Goal: Task Accomplishment & Management: Use online tool/utility

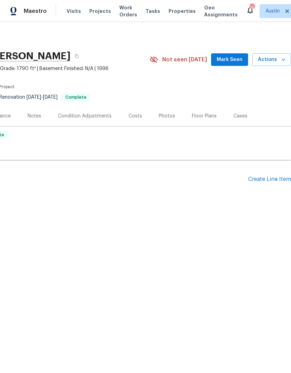
scroll to position [0, 103]
click at [270, 180] on div "Create Line Item" at bounding box center [269, 179] width 43 height 7
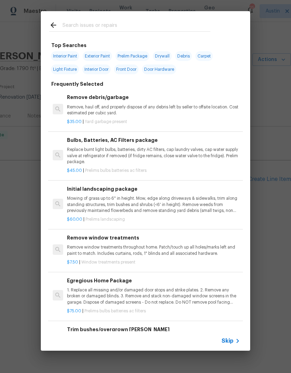
click at [272, 104] on div "Top Searches Interior Paint Exterior Paint Prelim Package Drywall Debris Carpet…" at bounding box center [145, 181] width 291 height 362
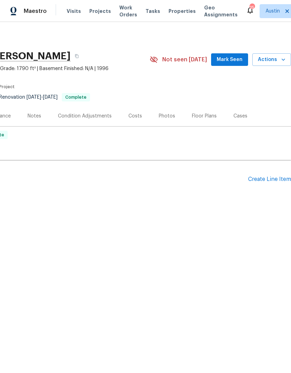
click at [269, 180] on div "Create Line Item" at bounding box center [269, 179] width 43 height 7
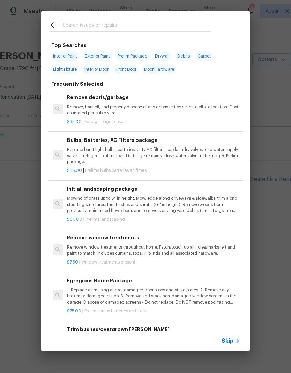
click at [269, 180] on div "Top Searches Interior Paint Exterior Paint Prelim Package Drywall Debris Carpet…" at bounding box center [145, 181] width 291 height 362
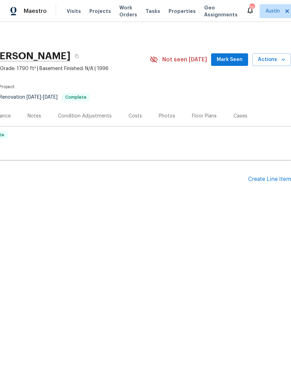
click at [263, 181] on div "Create Line Item" at bounding box center [269, 179] width 43 height 7
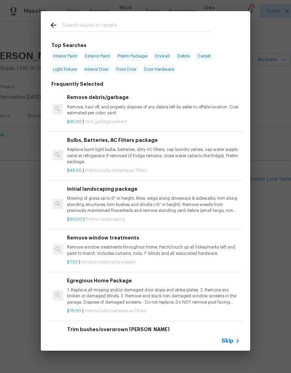
click at [101, 30] on input "text" at bounding box center [136, 26] width 148 height 10
type input "Debris"
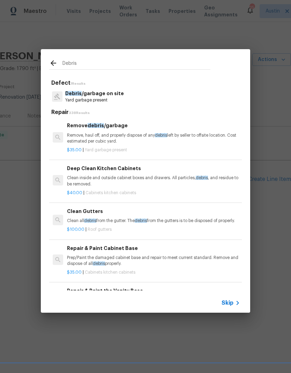
click at [134, 138] on p "Remove, haul off, and properly dispose of any debris left by seller to offsite …" at bounding box center [153, 139] width 173 height 12
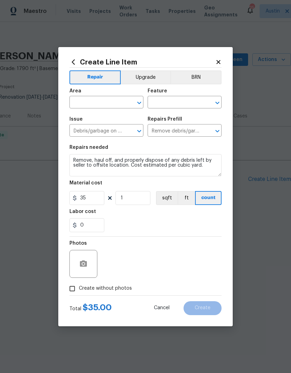
click at [103, 99] on input "text" at bounding box center [96, 103] width 54 height 11
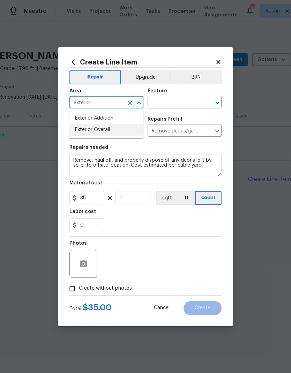
click at [118, 129] on li "Exterior Overall" at bounding box center [106, 130] width 74 height 12
type input "Exterior Overall"
click at [183, 98] on input "text" at bounding box center [175, 103] width 54 height 11
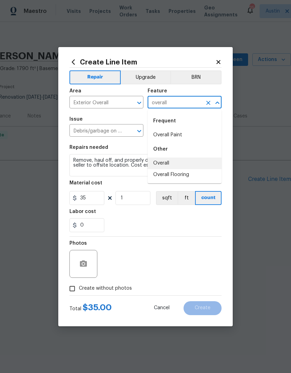
click at [181, 168] on li "Overall" at bounding box center [185, 164] width 74 height 12
type input "Overall"
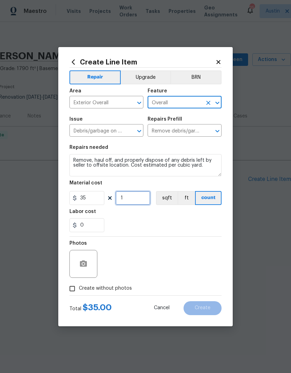
click at [133, 199] on input "1" at bounding box center [133, 198] width 35 height 14
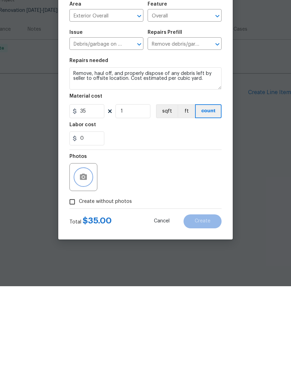
click at [85, 256] on button "button" at bounding box center [83, 264] width 17 height 17
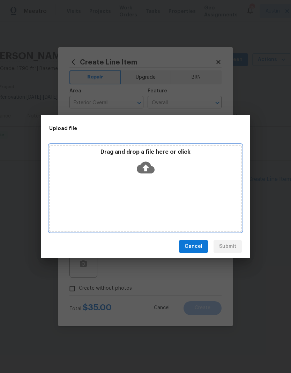
click at [143, 162] on icon at bounding box center [146, 168] width 18 height 18
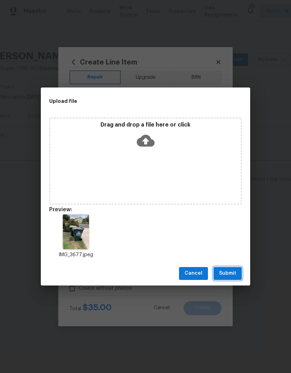
click at [230, 272] on span "Submit" at bounding box center [227, 273] width 17 height 9
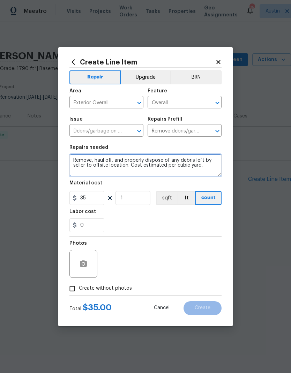
click at [74, 162] on textarea "Remove, haul off, and properly dispose of any debris left by seller to offsite …" at bounding box center [145, 165] width 152 height 22
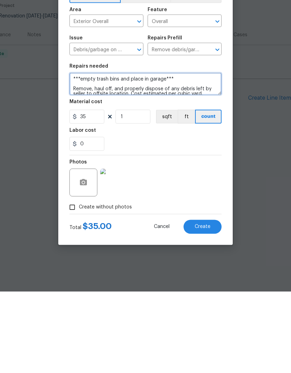
type textarea "***empty trash bins and place in garage*** Remove, haul off, and properly dispo…"
click at [210, 306] on span "Create" at bounding box center [203, 308] width 16 height 5
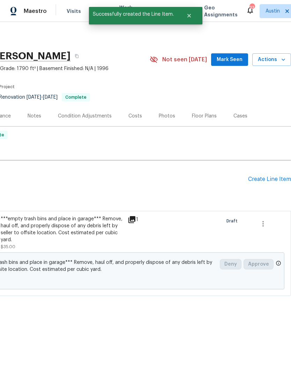
click at [279, 179] on div "Create Line Item" at bounding box center [269, 179] width 43 height 7
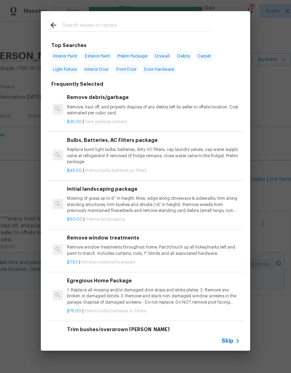
click at [114, 25] on input "text" at bounding box center [136, 26] width 148 height 10
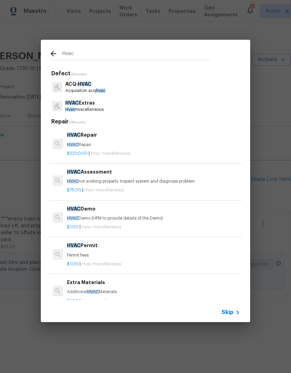
type input "Hvac"
click at [114, 104] on div "HVAC Extras Hvac miscellaneous" at bounding box center [145, 106] width 193 height 19
click at [118, 106] on div "HVAC Extras Hvac miscellaneous" at bounding box center [145, 106] width 193 height 19
click at [91, 109] on p "Hvac miscellaneous" at bounding box center [84, 110] width 38 height 6
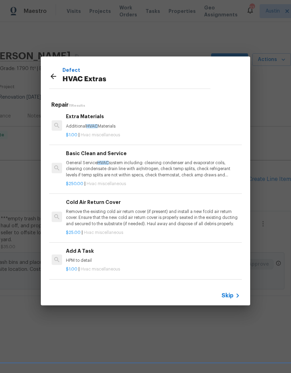
scroll to position [150, 1]
click at [142, 214] on p "Remove the existing cold air return cover (if present) and install a new fcold …" at bounding box center [152, 217] width 173 height 18
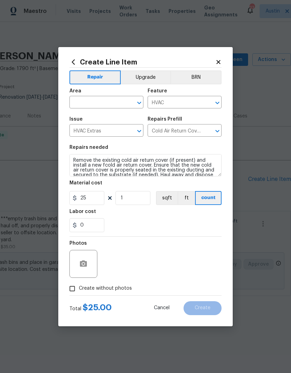
click at [114, 103] on input "text" at bounding box center [96, 103] width 54 height 11
click at [109, 129] on li "Interior Overall" at bounding box center [106, 130] width 74 height 12
type input "Interior Overall"
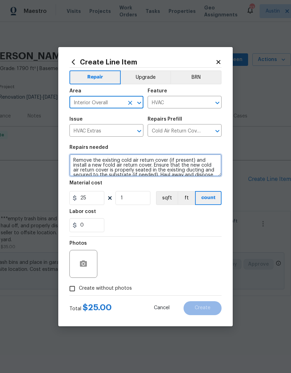
click at [70, 162] on textarea "Remove the existing cold air return cover (if present) and install a new fcold …" at bounding box center [145, 165] width 152 height 22
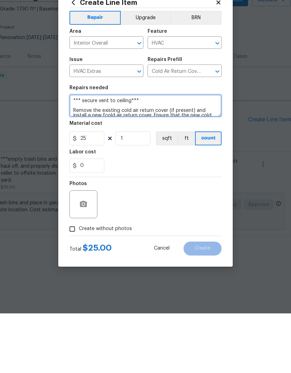
type textarea "*** secure vent to ceiling*** Remove the existing cold air return cover (if pre…"
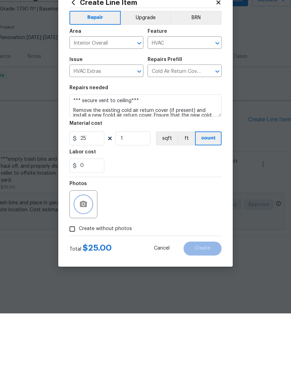
click at [88, 256] on button "button" at bounding box center [83, 264] width 17 height 17
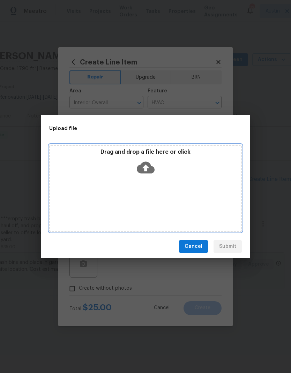
click at [148, 167] on icon at bounding box center [146, 168] width 18 height 18
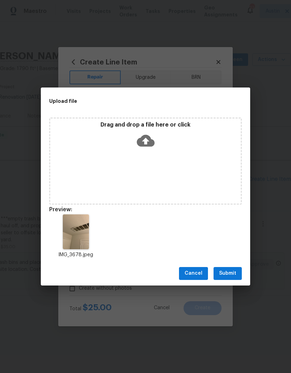
click at [223, 273] on span "Submit" at bounding box center [227, 273] width 17 height 9
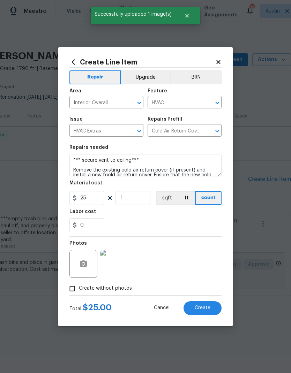
click at [207, 307] on span "Create" at bounding box center [203, 308] width 16 height 5
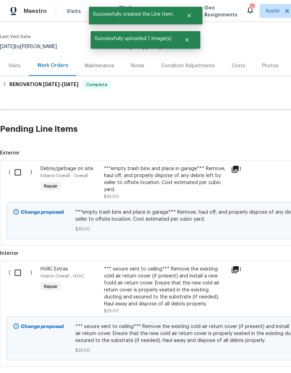
scroll to position [50, 0]
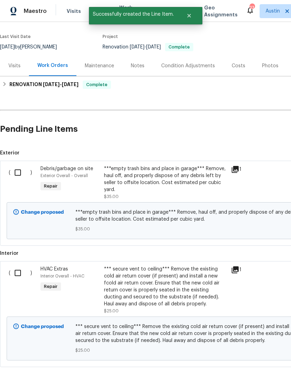
click at [22, 165] on input "checkbox" at bounding box center [20, 172] width 20 height 15
checkbox input "true"
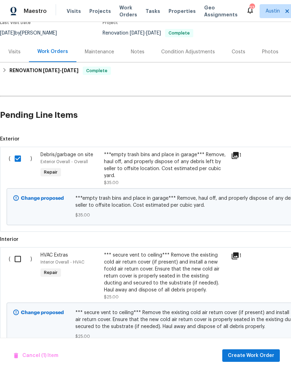
scroll to position [28, 0]
click at [16, 252] on input "checkbox" at bounding box center [20, 259] width 20 height 15
checkbox input "true"
click at [262, 361] on button "Create Work Order" at bounding box center [251, 356] width 58 height 13
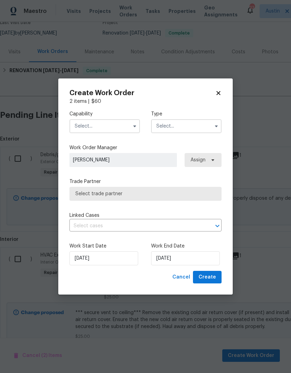
checkbox input "false"
click at [128, 123] on input "text" at bounding box center [104, 126] width 70 height 14
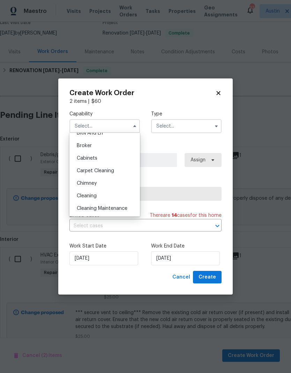
scroll to position [47, 0]
click at [109, 199] on div "Cleaning" at bounding box center [104, 194] width 67 height 13
type input "Cleaning"
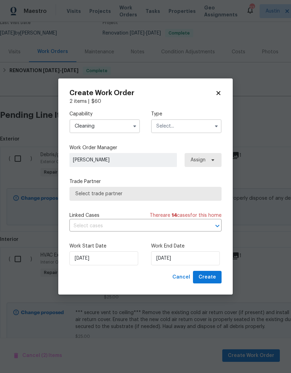
click at [206, 126] on input "text" at bounding box center [186, 126] width 70 height 14
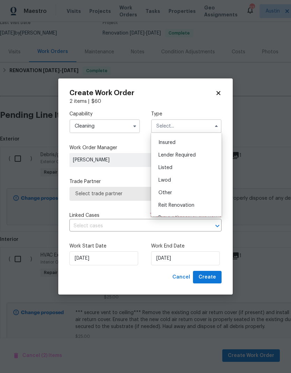
scroll to position [37, 0]
click at [192, 169] on div "Listed" at bounding box center [186, 167] width 67 height 13
type input "Listed"
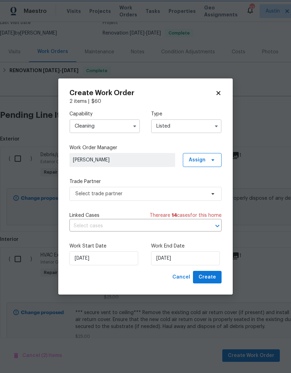
scroll to position [0, 0]
click at [215, 159] on icon at bounding box center [213, 160] width 6 height 6
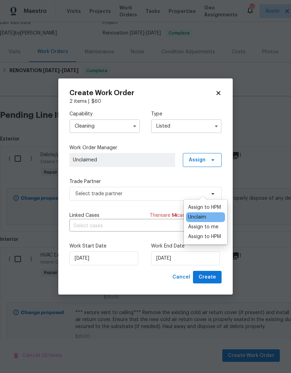
click at [219, 204] on div "Assign to HPM" at bounding box center [204, 207] width 33 height 7
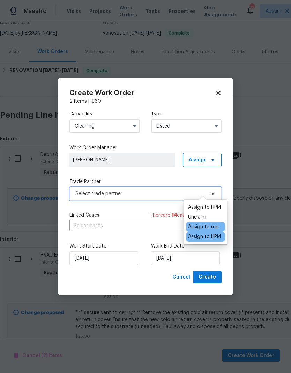
click at [156, 198] on span "Select trade partner" at bounding box center [145, 194] width 152 height 14
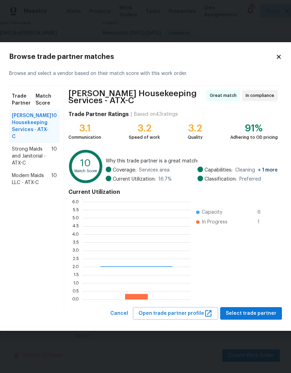
scroll to position [98, 108]
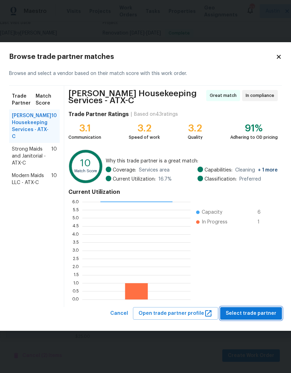
click at [260, 313] on span "Select trade partner" at bounding box center [251, 314] width 51 height 9
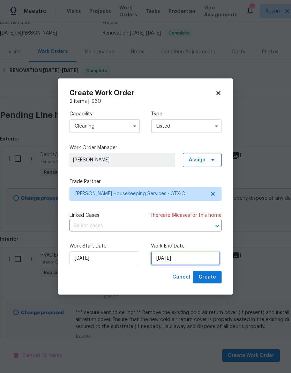
click at [193, 255] on input "[DATE]" at bounding box center [185, 259] width 69 height 14
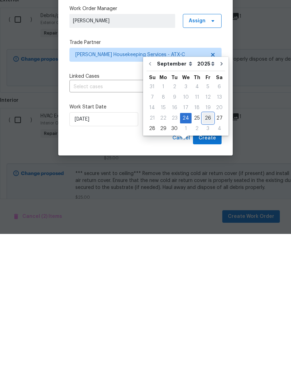
click at [206, 253] on div "26" at bounding box center [207, 258] width 11 height 10
type input "[DATE]"
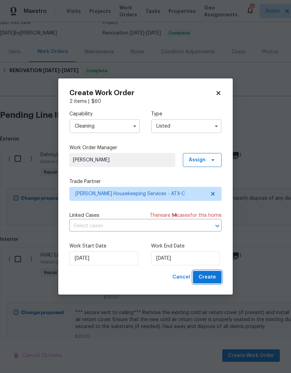
click at [214, 277] on span "Create" at bounding box center [207, 277] width 17 height 9
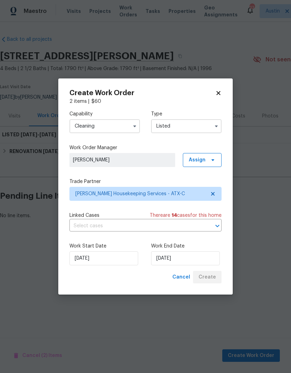
scroll to position [0, 0]
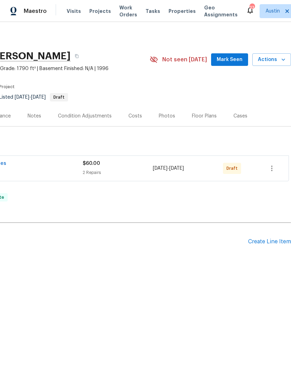
scroll to position [0, 103]
click at [276, 170] on icon "button" at bounding box center [272, 168] width 8 height 8
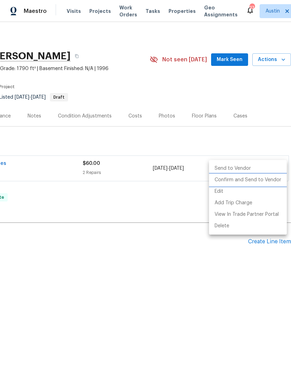
click at [263, 181] on li "Confirm and Send to Vendor" at bounding box center [248, 181] width 78 height 12
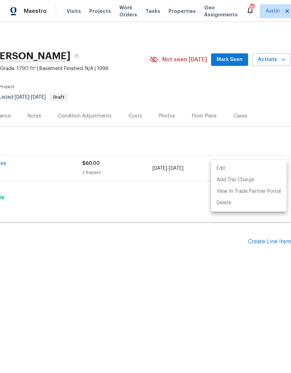
click at [180, 124] on div at bounding box center [145, 186] width 291 height 373
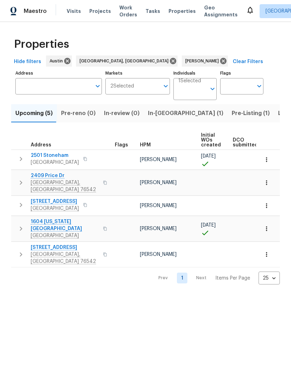
click at [268, 180] on icon "button" at bounding box center [266, 182] width 7 height 7
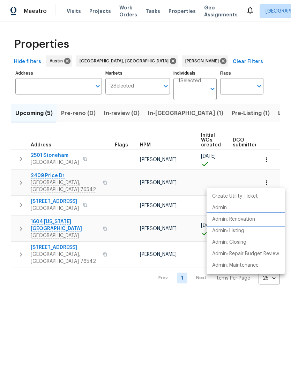
click at [255, 218] on p "Admin: Renovation" at bounding box center [233, 219] width 43 height 7
click at [50, 178] on div at bounding box center [145, 186] width 291 height 373
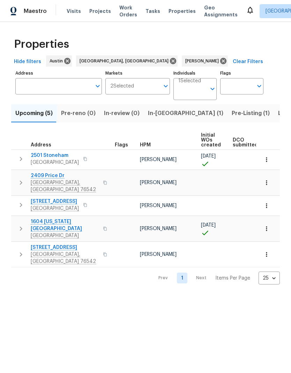
click at [47, 181] on span "Killeen, TX 76542" at bounding box center [65, 186] width 68 height 14
